Goal: Task Accomplishment & Management: Complete application form

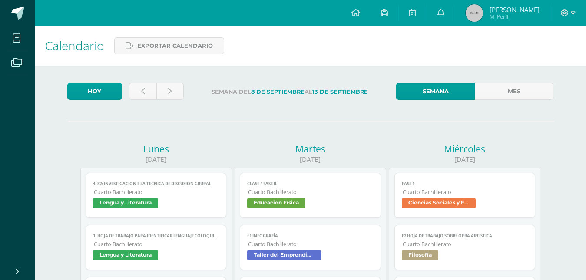
click at [564, 8] on div at bounding box center [569, 13] width 36 height 26
click at [531, 10] on span "[PERSON_NAME]" at bounding box center [515, 9] width 50 height 9
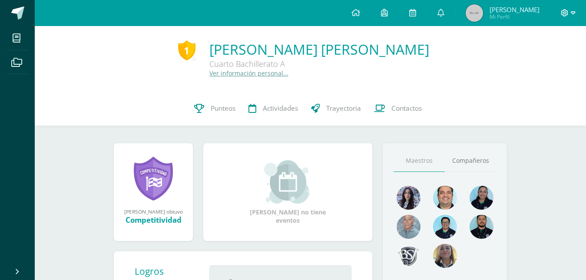
click at [572, 16] on icon at bounding box center [573, 13] width 5 height 8
click at [541, 62] on span "Cerrar sesión" at bounding box center [545, 59] width 39 height 8
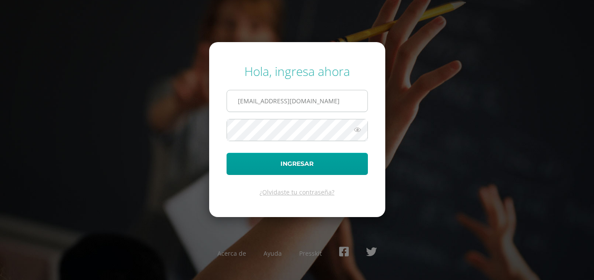
click at [253, 100] on input "b2401@bilinguesanjuan.edu.gt" at bounding box center [297, 100] width 140 height 21
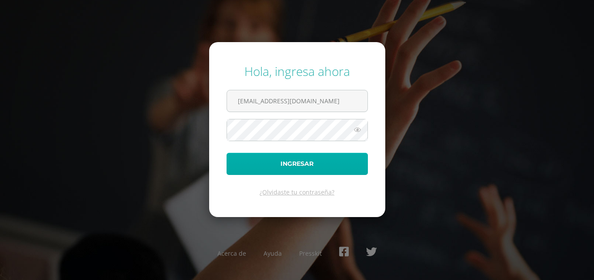
type input "V2601@bilinguesanjuan.edu.gt"
click at [276, 166] on button "Ingresar" at bounding box center [296, 164] width 141 height 22
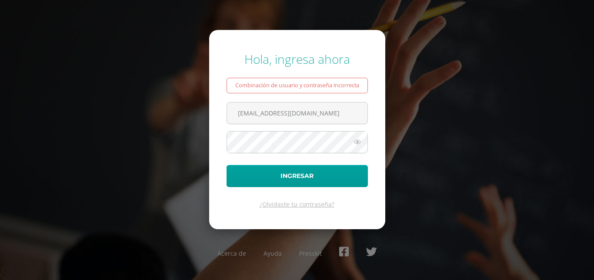
click at [359, 141] on icon at bounding box center [357, 142] width 11 height 10
click at [226, 165] on button "Ingresar" at bounding box center [296, 176] width 141 height 22
click at [356, 144] on icon at bounding box center [357, 142] width 11 height 10
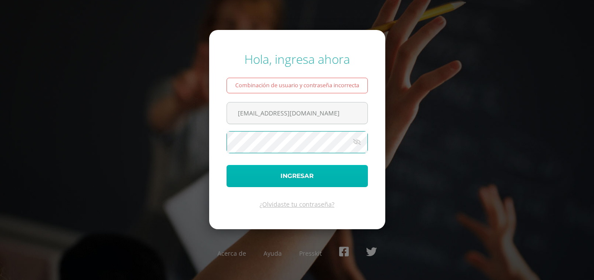
click at [339, 167] on button "Ingresar" at bounding box center [296, 176] width 141 height 22
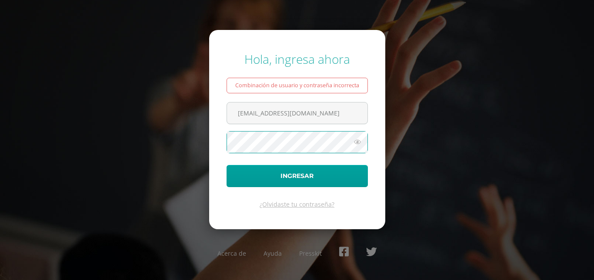
click at [362, 143] on icon at bounding box center [357, 142] width 11 height 10
click at [358, 143] on icon at bounding box center [357, 142] width 12 height 10
drag, startPoint x: 363, startPoint y: 142, endPoint x: 353, endPoint y: 143, distance: 9.2
click at [363, 142] on icon at bounding box center [357, 142] width 11 height 10
click at [226, 165] on button "Ingresar" at bounding box center [296, 176] width 141 height 22
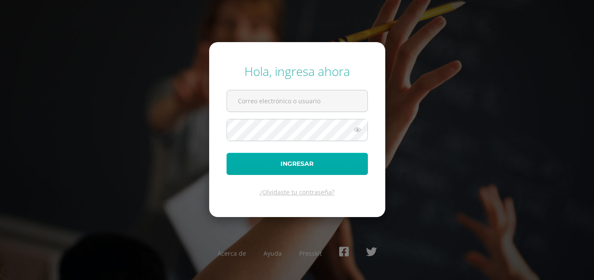
type input "b2401@bilinguesanjuan.edu.gt"
click at [275, 158] on button "Ingresar" at bounding box center [296, 164] width 141 height 22
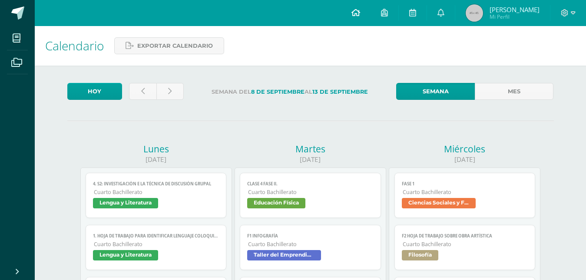
click at [359, 15] on link at bounding box center [356, 13] width 30 height 26
click at [575, 16] on icon at bounding box center [573, 13] width 5 height 8
click at [546, 59] on span "Cerrar sesión" at bounding box center [546, 59] width 39 height 8
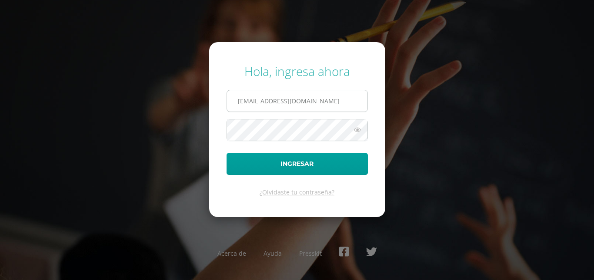
click at [253, 103] on input "[EMAIL_ADDRESS][DOMAIN_NAME]" at bounding box center [297, 100] width 140 height 21
click at [455, 119] on div "Hola, ingresa ahora [EMAIL_ADDRESS][DOMAIN_NAME] Ingresar ¿Olvidaste tu contras…" at bounding box center [297, 140] width 561 height 168
click at [352, 134] on icon at bounding box center [357, 130] width 11 height 10
click at [355, 133] on icon at bounding box center [357, 130] width 12 height 10
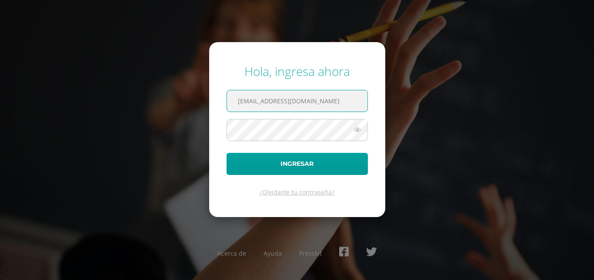
drag, startPoint x: 256, startPoint y: 100, endPoint x: 269, endPoint y: 110, distance: 17.0
click at [256, 100] on input "[EMAIL_ADDRESS][DOMAIN_NAME]" at bounding box center [297, 100] width 140 height 21
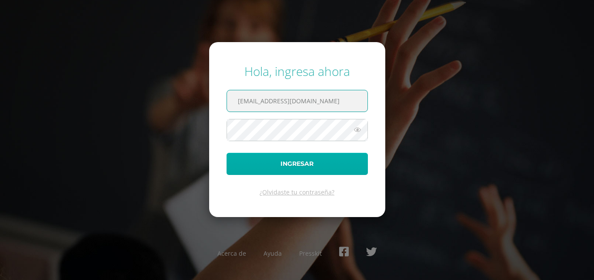
type input "[EMAIL_ADDRESS][DOMAIN_NAME]"
click at [284, 158] on button "Ingresar" at bounding box center [296, 164] width 141 height 22
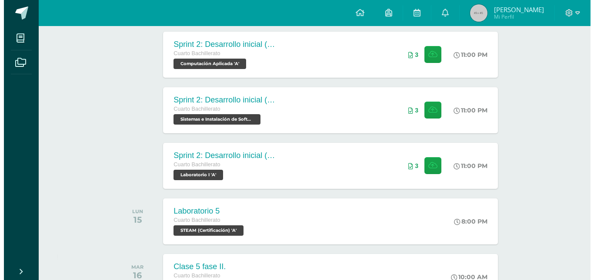
scroll to position [488, 0]
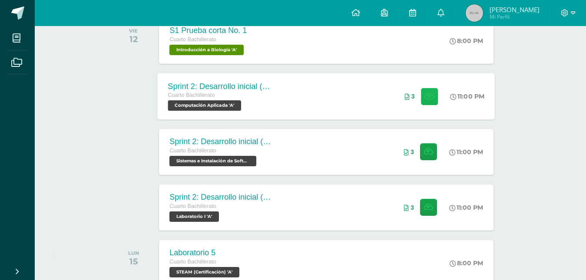
click at [427, 97] on icon at bounding box center [429, 96] width 9 height 7
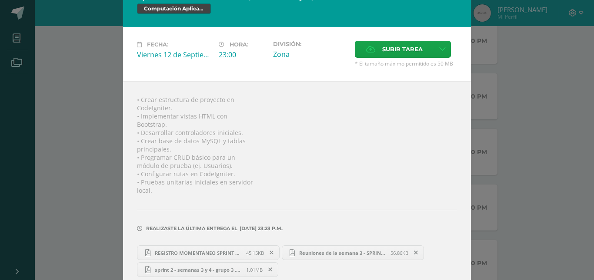
scroll to position [32, 0]
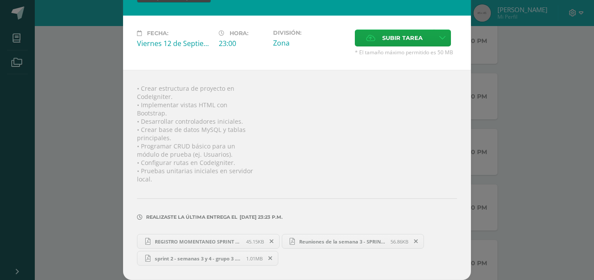
click at [205, 243] on span "REGISTRO MOMENTANEO SPRINT 2.pdf" at bounding box center [198, 242] width 96 height 7
click at [310, 237] on link "Reuniones de la semana 3 - SPRINT 2.pdf 56.86KB" at bounding box center [353, 241] width 143 height 15
click at [208, 260] on span "sprint 2 - semanas 3 y 4 - grupo 3 .pdf" at bounding box center [198, 259] width 96 height 7
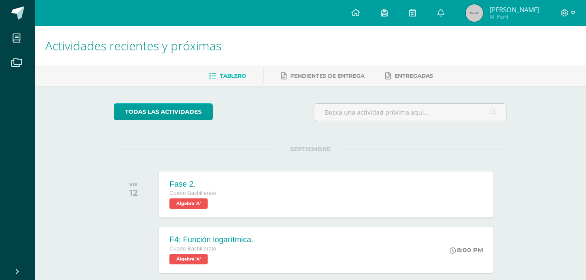
drag, startPoint x: 409, startPoint y: 0, endPoint x: 407, endPoint y: 47, distance: 47.0
click at [407, 47] on h1 "Actividades recientes y próximas" at bounding box center [310, 46] width 531 height 40
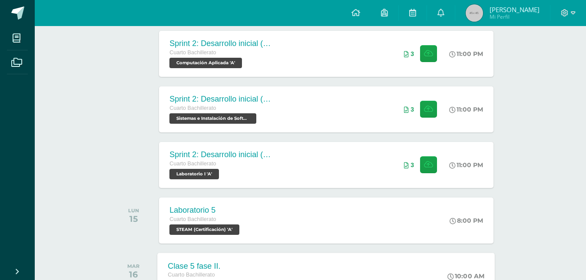
scroll to position [488, 0]
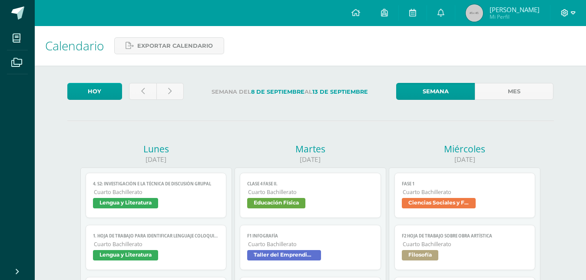
click at [568, 14] on icon at bounding box center [565, 12] width 7 height 7
click at [534, 60] on span "Cerrar sesión" at bounding box center [546, 59] width 39 height 8
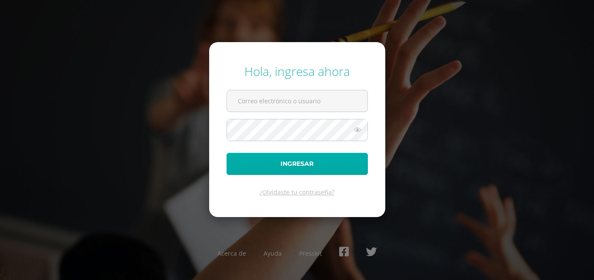
type input "b2401@bilinguesanjuan.edu.gt"
click at [271, 171] on button "Ingresar" at bounding box center [296, 164] width 141 height 22
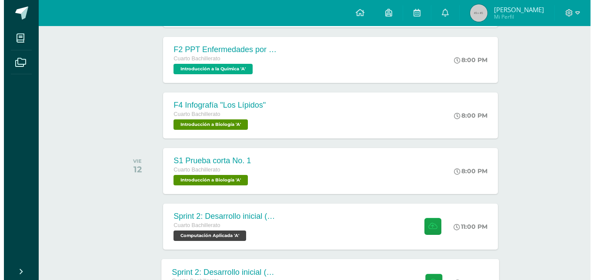
scroll to position [488, 0]
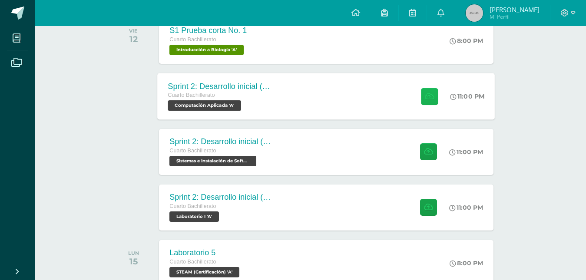
click at [429, 103] on button at bounding box center [429, 96] width 17 height 17
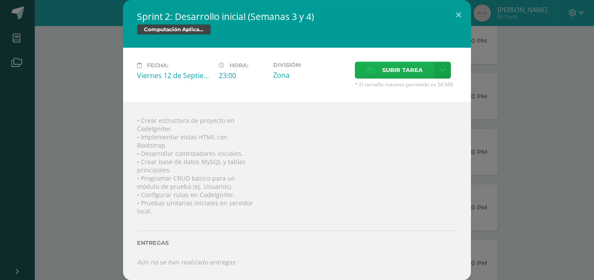
click at [386, 78] on span "Subir tarea" at bounding box center [402, 70] width 40 height 16
click at [0, 0] on input "Subir tarea" at bounding box center [0, 0] width 0 height 0
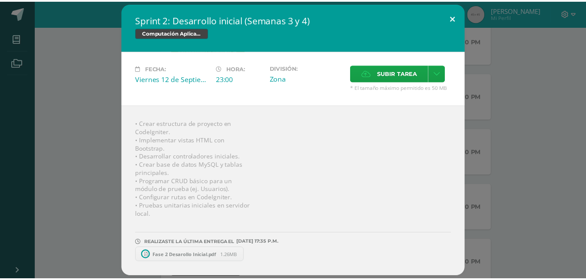
scroll to position [0, 0]
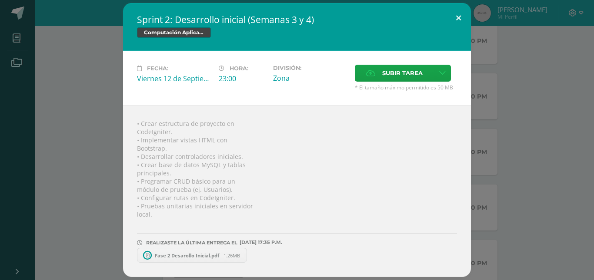
click at [454, 8] on button at bounding box center [458, 18] width 25 height 30
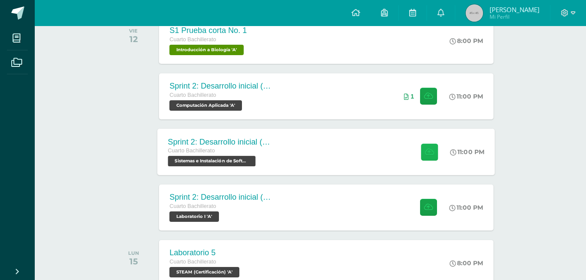
click at [429, 149] on icon at bounding box center [429, 151] width 9 height 7
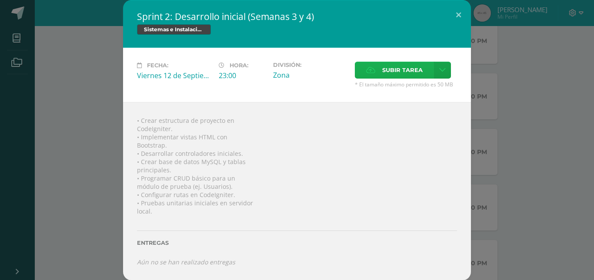
click at [386, 76] on span "Subir tarea" at bounding box center [402, 70] width 40 height 16
click at [0, 0] on input "Subir tarea" at bounding box center [0, 0] width 0 height 0
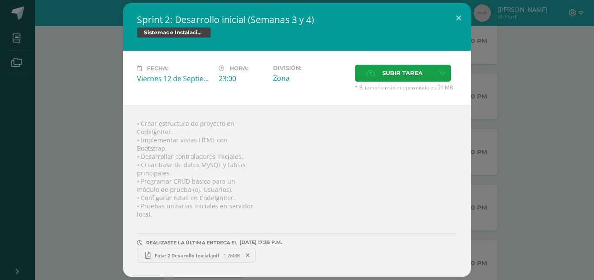
click at [513, 140] on div "Sprint 2: Desarrollo inicial (Semanas 3 y 4) Sistemas e Instalación de Software…" at bounding box center [296, 140] width 587 height 274
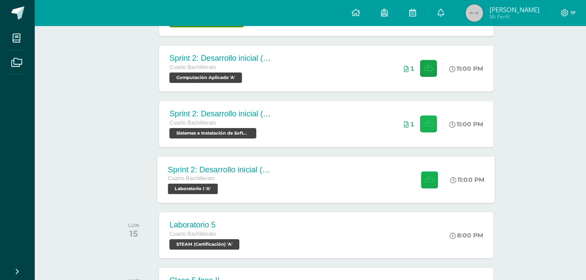
scroll to position [531, 0]
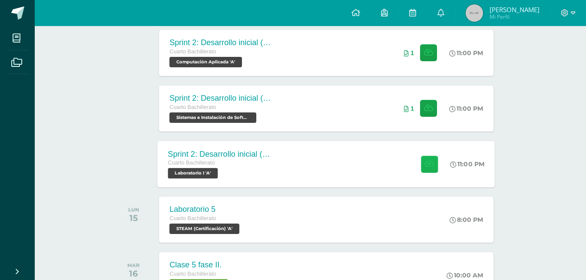
click at [425, 164] on icon at bounding box center [429, 163] width 9 height 7
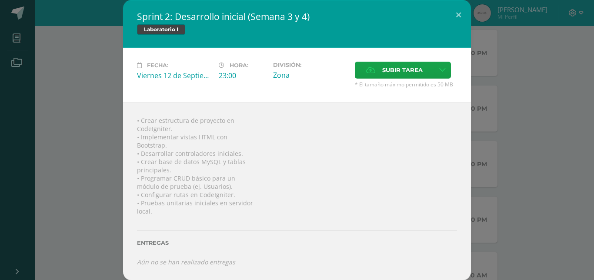
click at [366, 84] on span "* El tamaño máximo permitido es 50 MB" at bounding box center [406, 84] width 102 height 7
click at [367, 73] on icon at bounding box center [370, 70] width 9 height 6
click at [0, 0] on input "Subir tarea" at bounding box center [0, 0] width 0 height 0
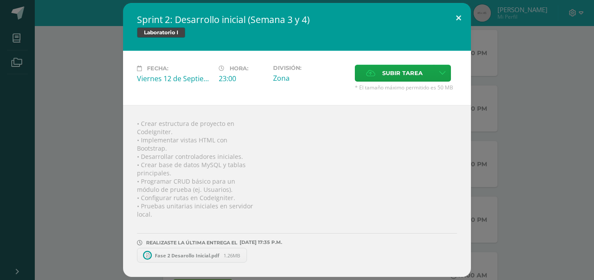
click at [459, 18] on button at bounding box center [458, 18] width 25 height 30
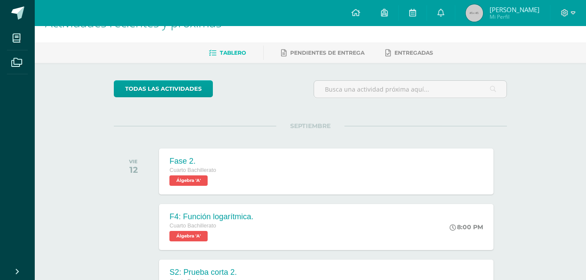
scroll to position [0, 0]
